Goal: Answer question/provide support

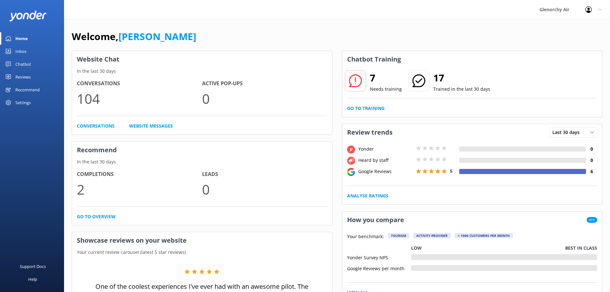
click at [30, 58] on div "Chatbot" at bounding box center [23, 64] width 16 height 13
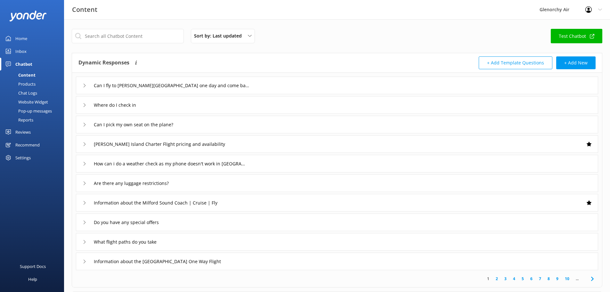
click at [29, 53] on link "Inbox" at bounding box center [32, 51] width 64 height 13
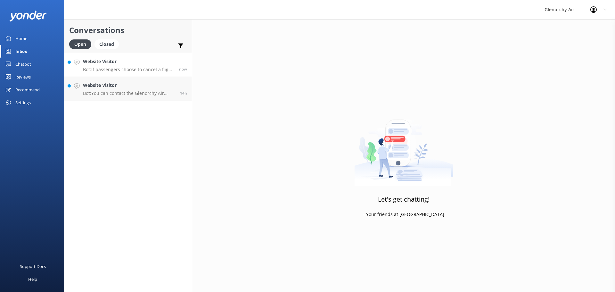
click at [127, 66] on div "Website Visitor Bot: If passengers choose to cancel a flight, they must notify …" at bounding box center [128, 65] width 91 height 14
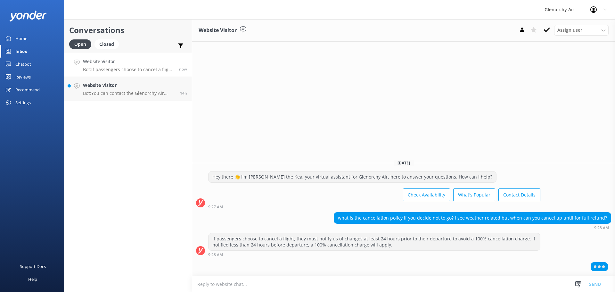
click at [300, 286] on textarea at bounding box center [403, 284] width 423 height 16
